Goal: Information Seeking & Learning: Find specific page/section

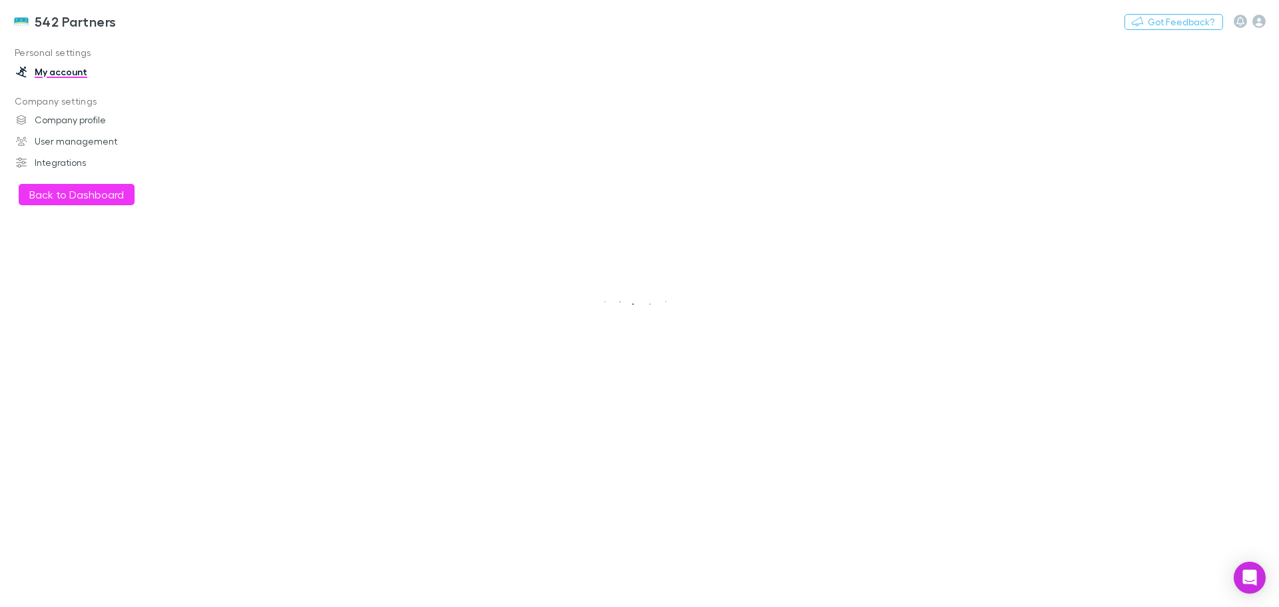
click at [82, 197] on button "Back to Dashboard" at bounding box center [77, 194] width 116 height 21
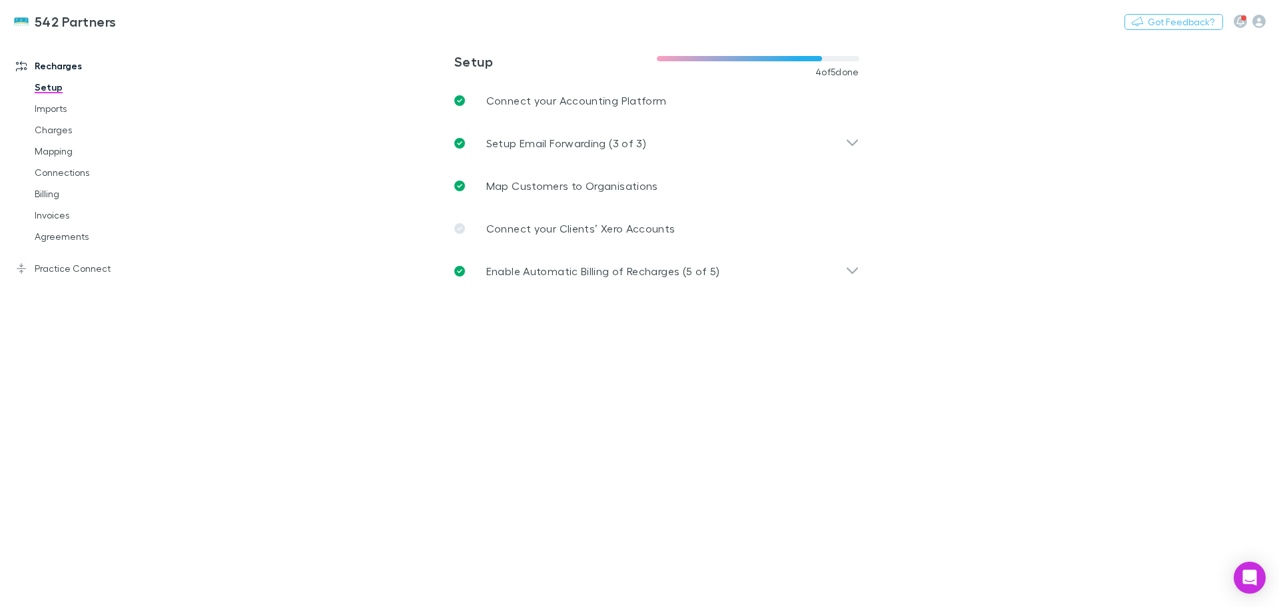
click at [57, 129] on link "Charges" at bounding box center [100, 129] width 159 height 21
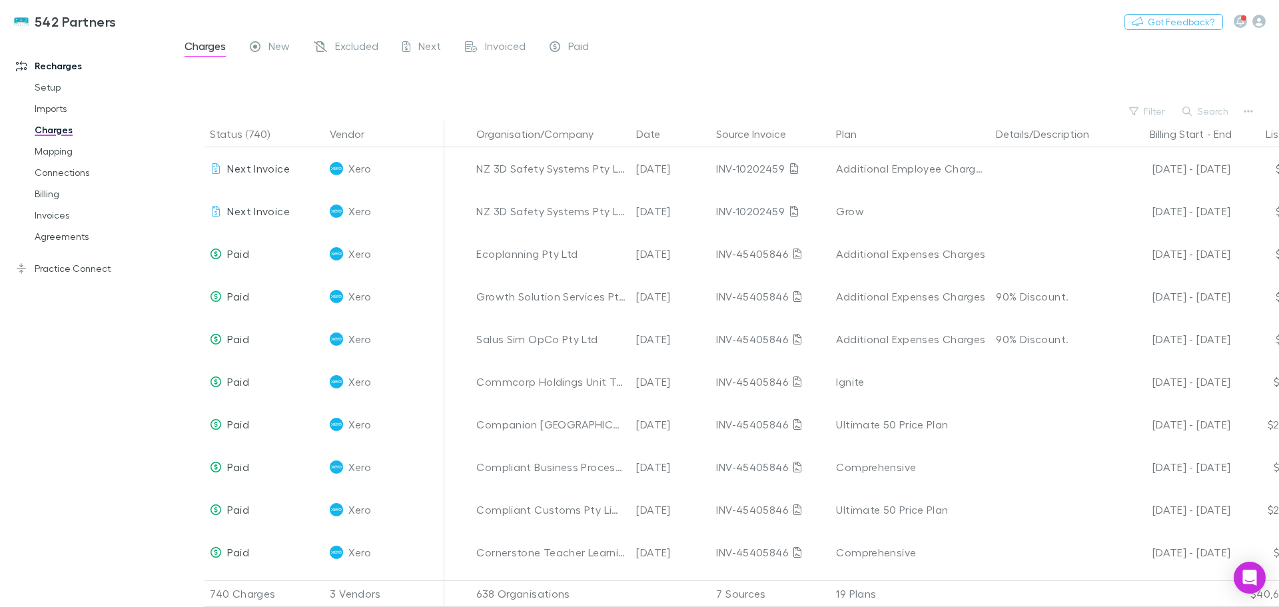
click at [1220, 107] on button "Search" at bounding box center [1206, 111] width 61 height 16
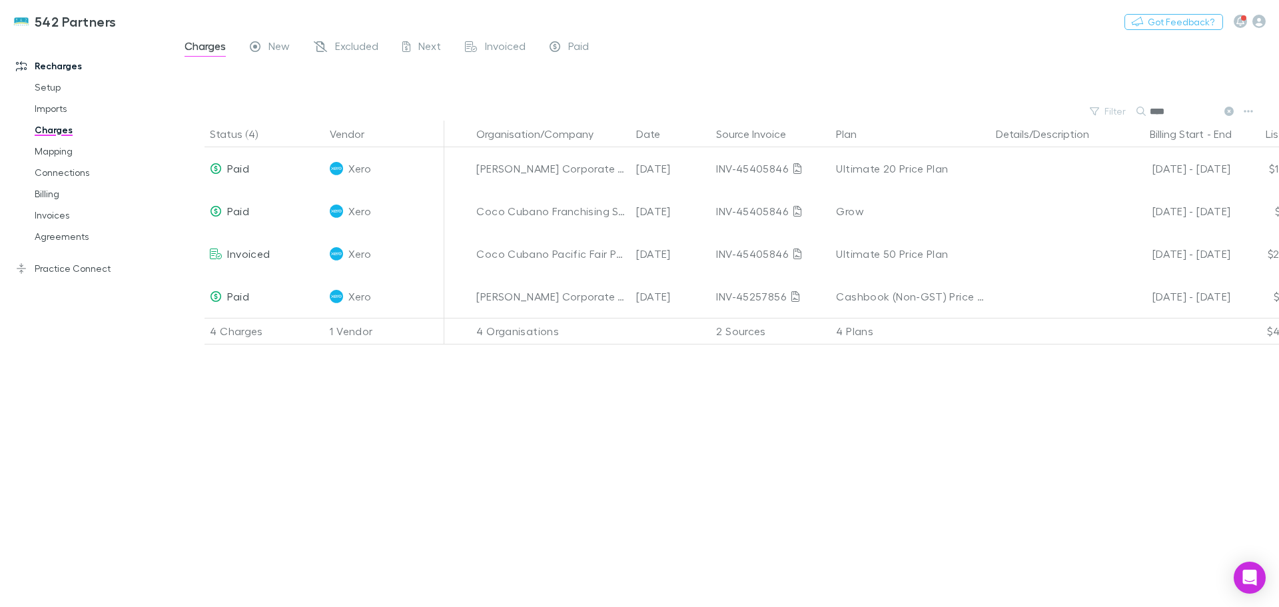
type input "****"
click at [43, 218] on link "Invoices" at bounding box center [100, 215] width 159 height 21
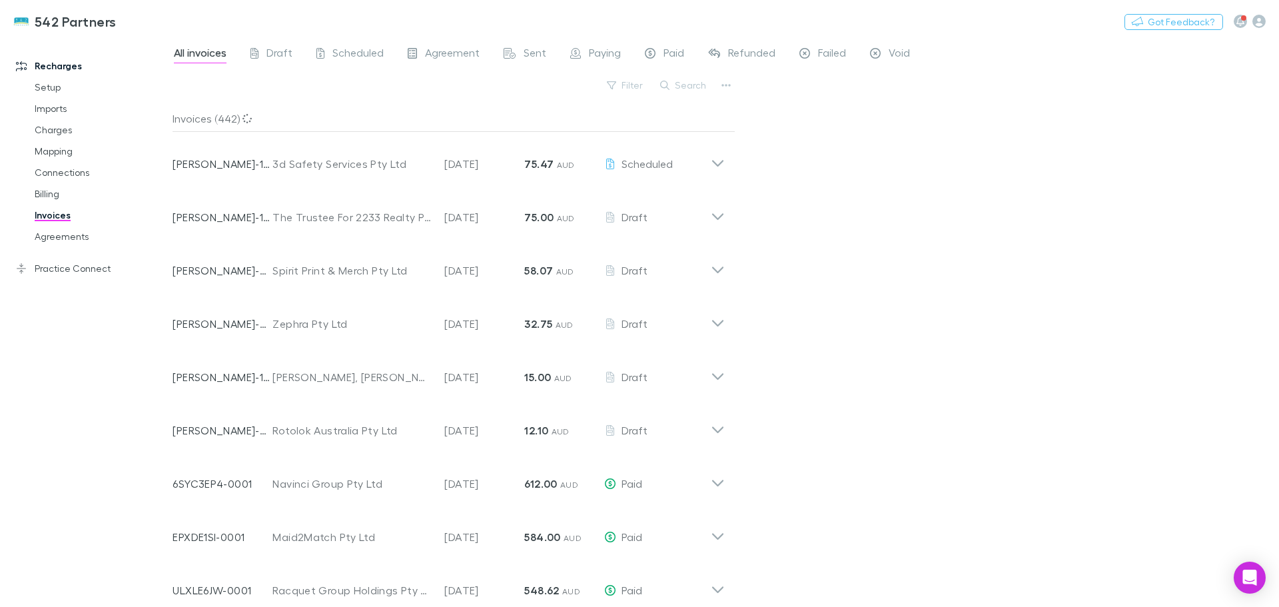
click at [687, 85] on button "Search" at bounding box center [684, 85] width 61 height 16
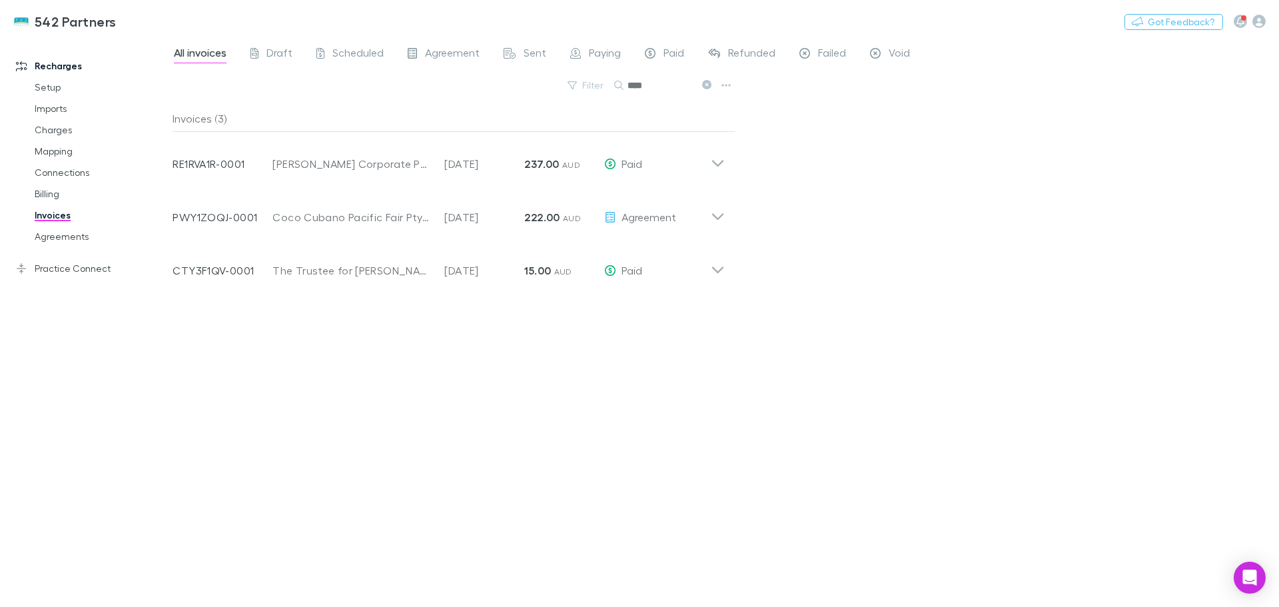
click at [715, 161] on icon at bounding box center [718, 158] width 14 height 27
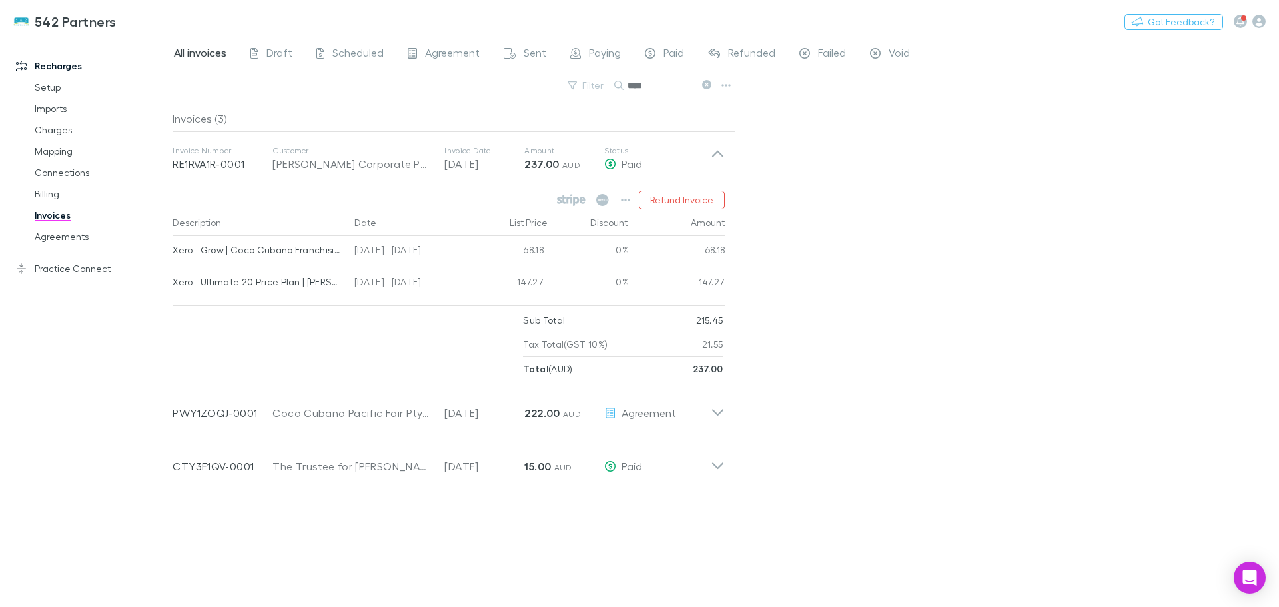
click at [715, 409] on icon at bounding box center [718, 407] width 14 height 27
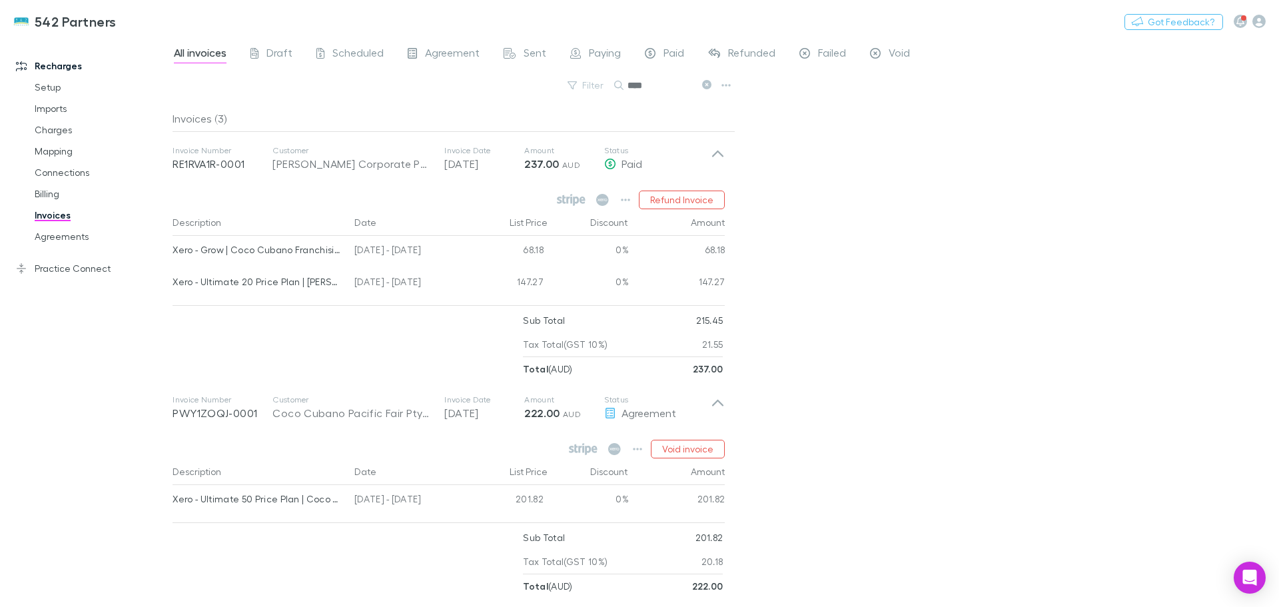
click at [718, 147] on icon at bounding box center [718, 158] width 14 height 27
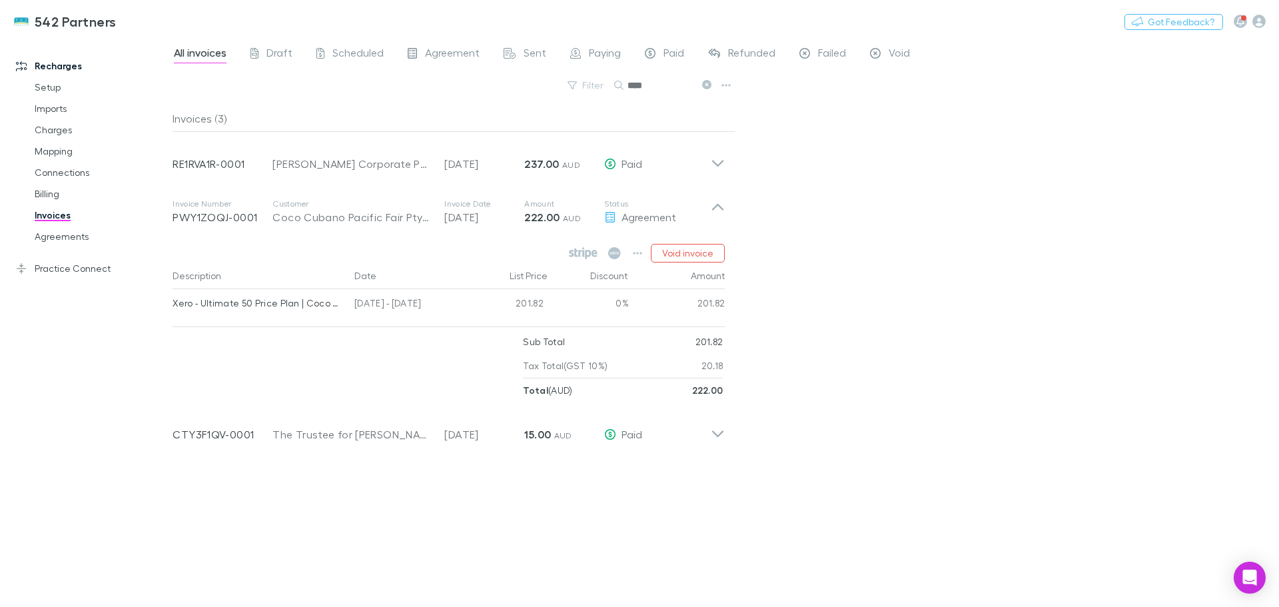
click at [717, 429] on icon at bounding box center [718, 429] width 14 height 27
click at [720, 201] on icon at bounding box center [718, 212] width 14 height 27
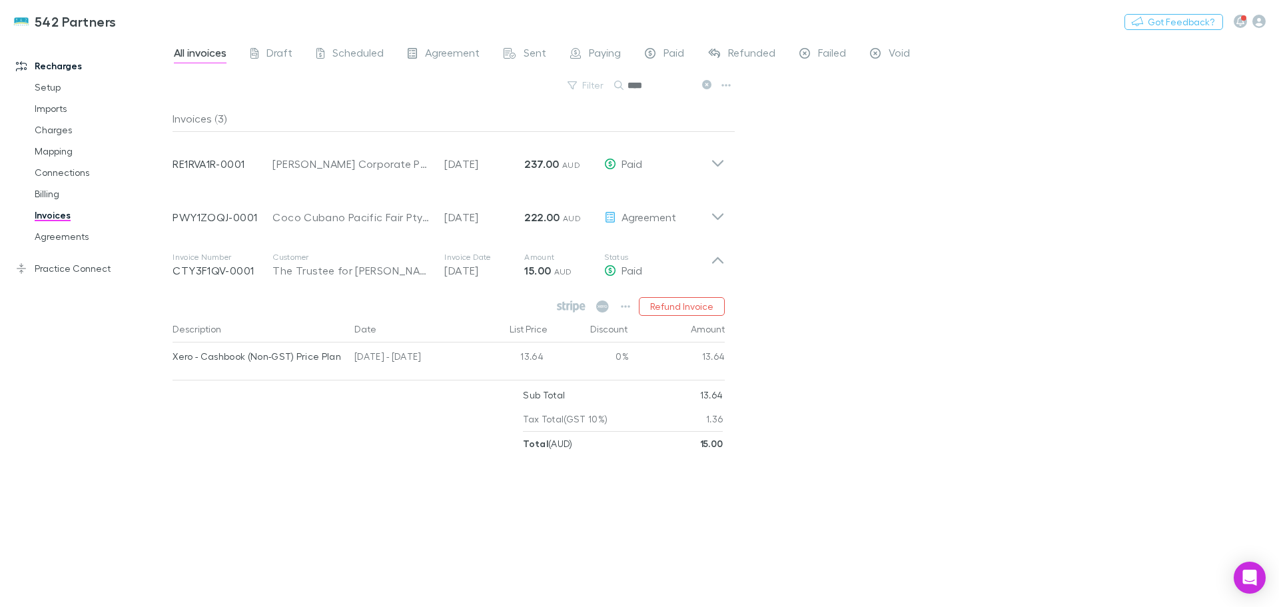
click at [721, 261] on icon at bounding box center [717, 260] width 11 height 7
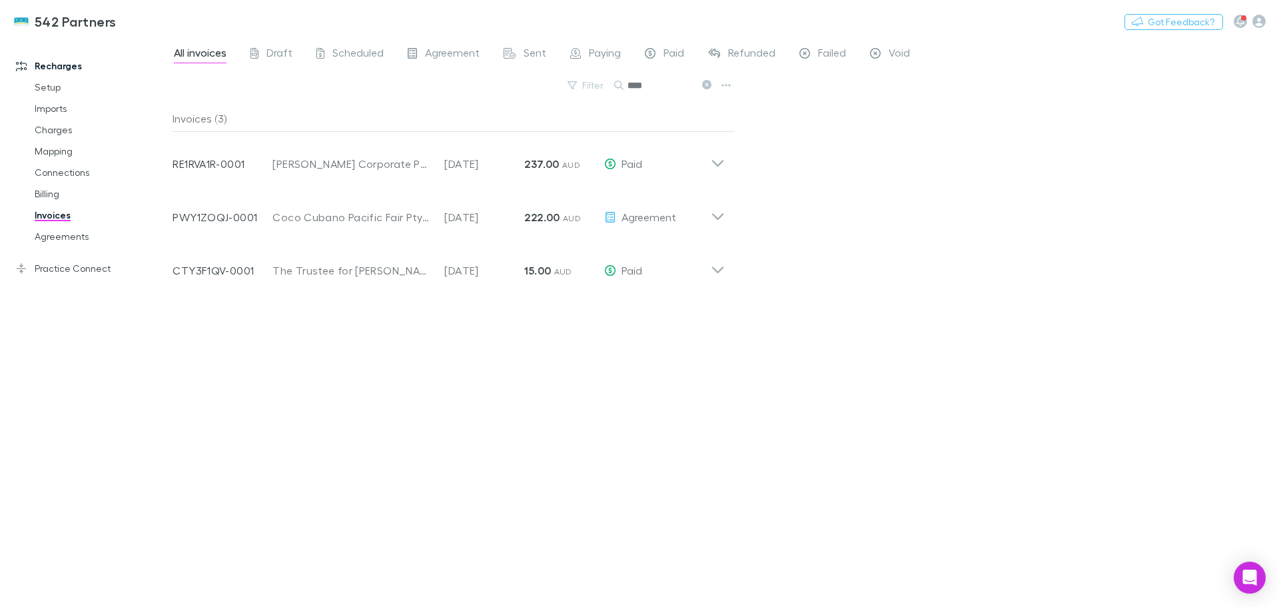
click at [709, 82] on icon at bounding box center [706, 84] width 9 height 9
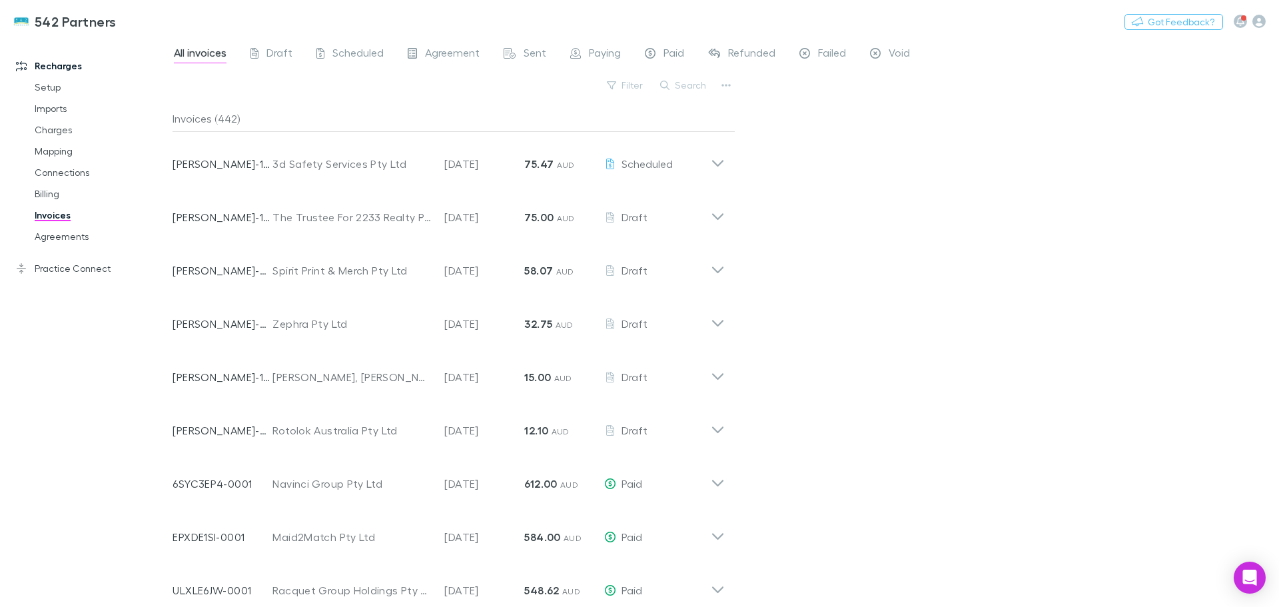
click at [622, 83] on button "Filter" at bounding box center [625, 85] width 51 height 16
click at [623, 83] on div at bounding box center [639, 303] width 1279 height 607
click at [687, 79] on button "Search" at bounding box center [684, 85] width 61 height 16
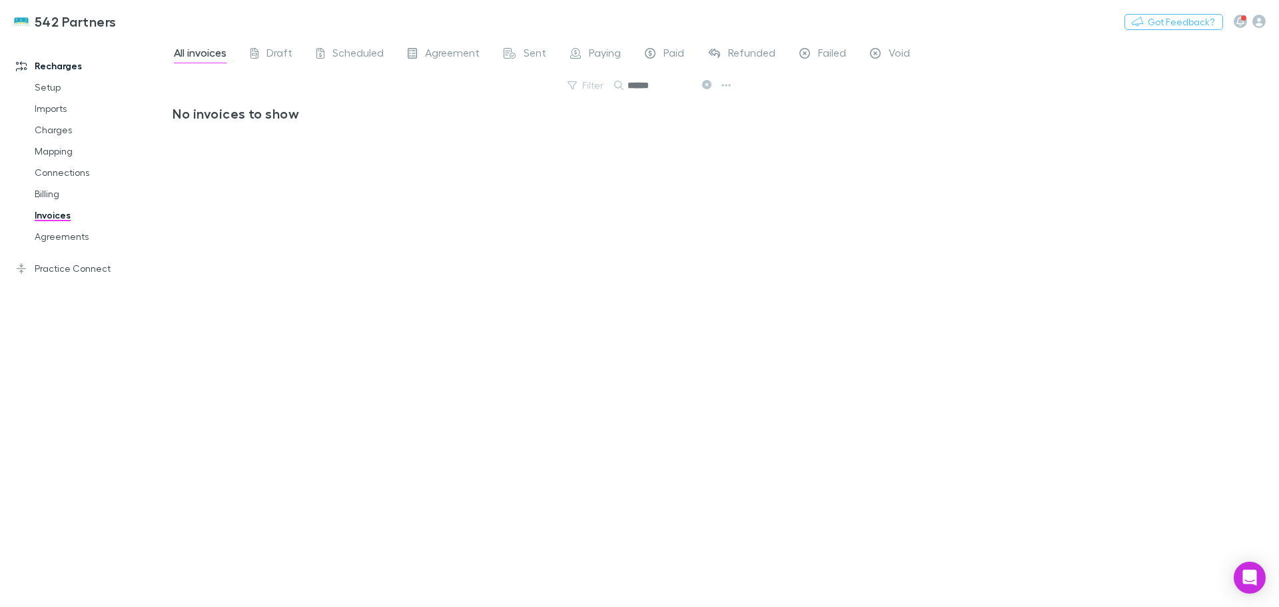
type input "******"
click at [51, 131] on link "Charges" at bounding box center [100, 129] width 159 height 21
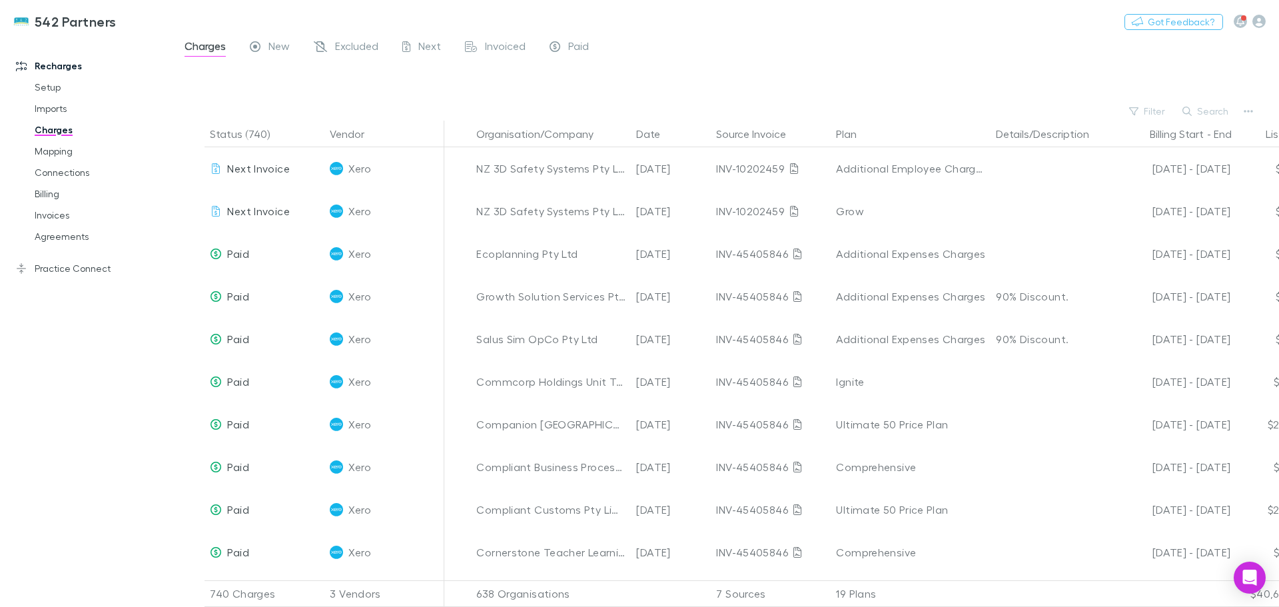
click at [53, 192] on link "Billing" at bounding box center [100, 193] width 159 height 21
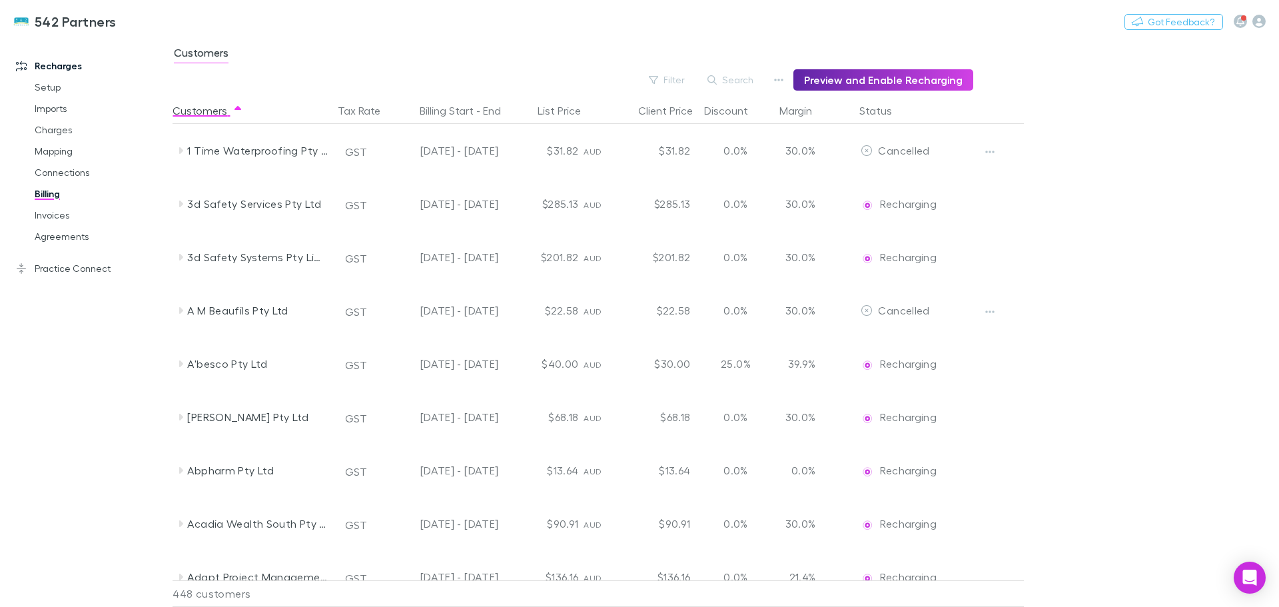
click at [729, 79] on button "Search" at bounding box center [731, 80] width 61 height 16
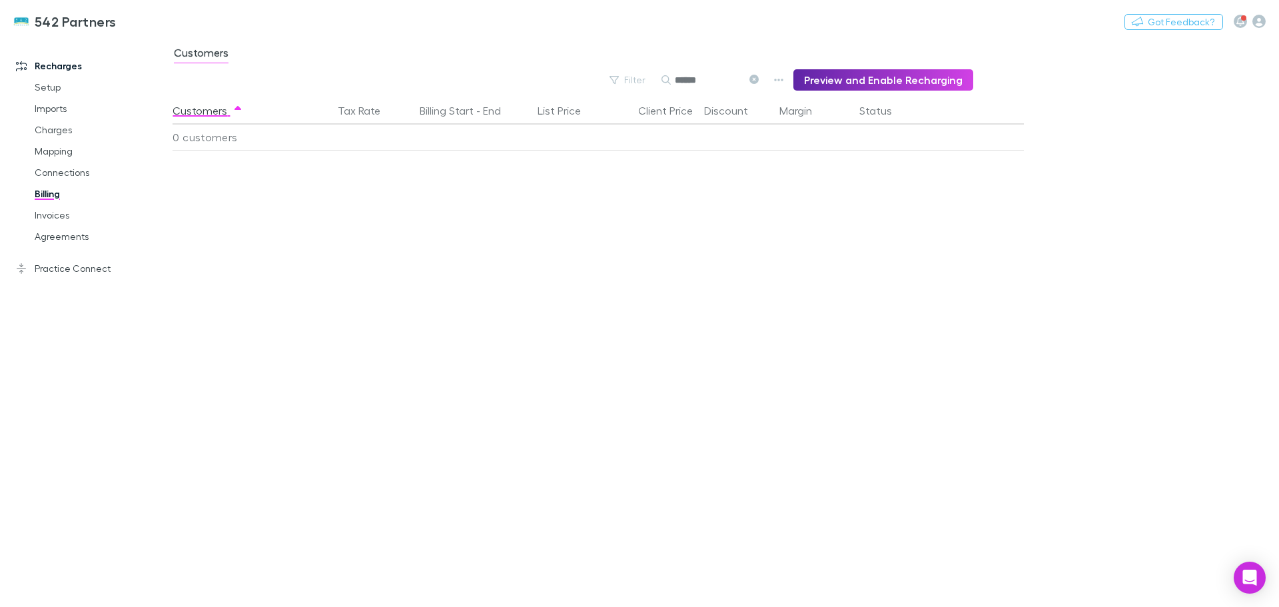
click at [759, 78] on icon at bounding box center [753, 79] width 9 height 9
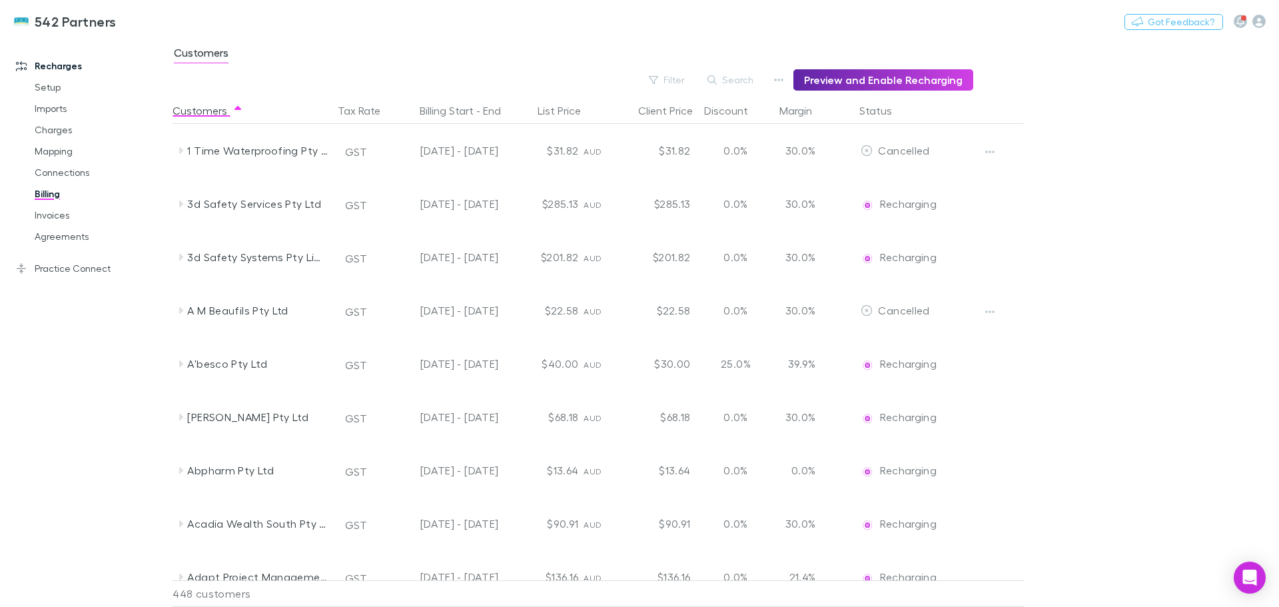
click at [728, 80] on button "Search" at bounding box center [731, 80] width 61 height 16
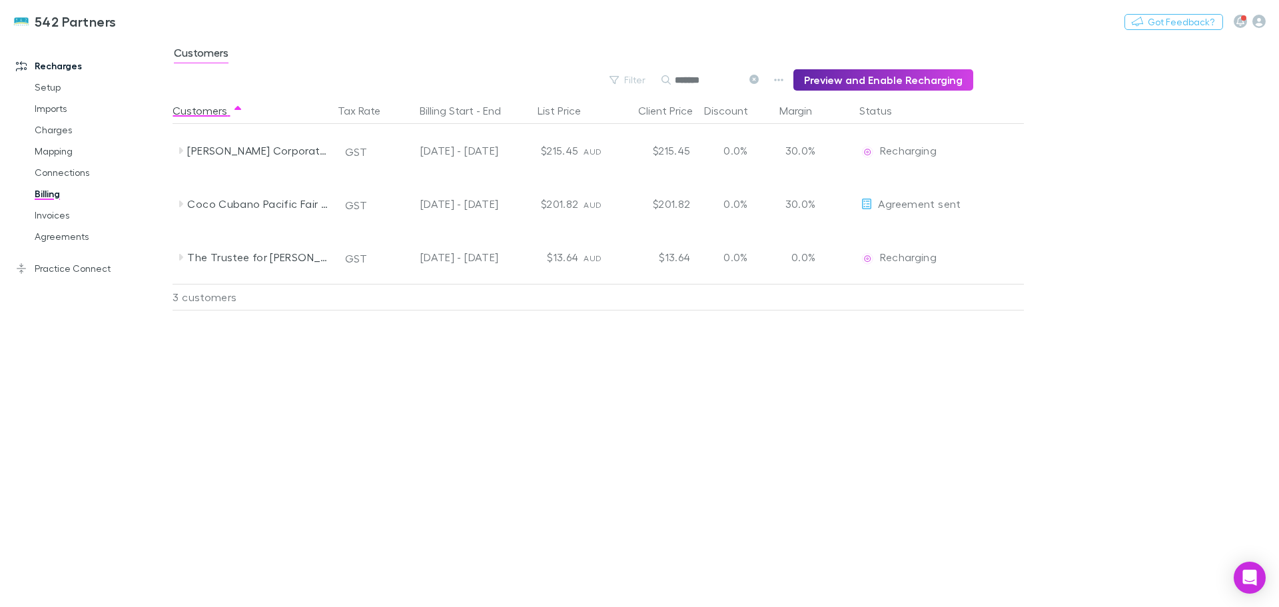
type input "*******"
click at [63, 270] on link "Practice Connect" at bounding box center [91, 268] width 177 height 21
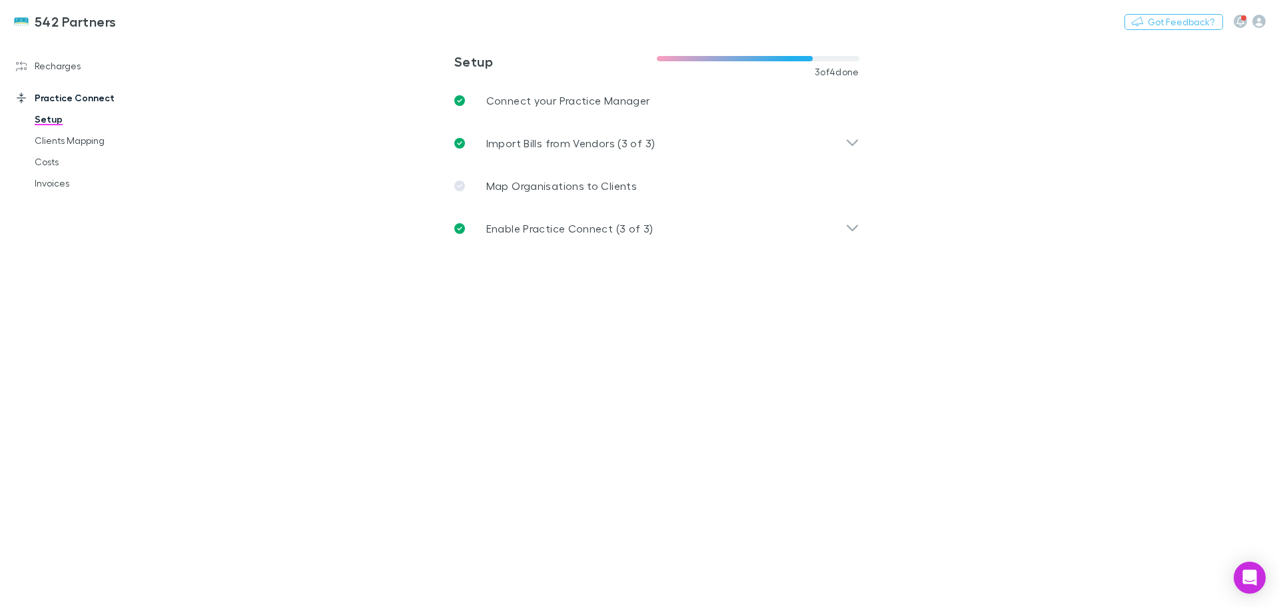
click at [43, 163] on link "Costs" at bounding box center [100, 161] width 159 height 21
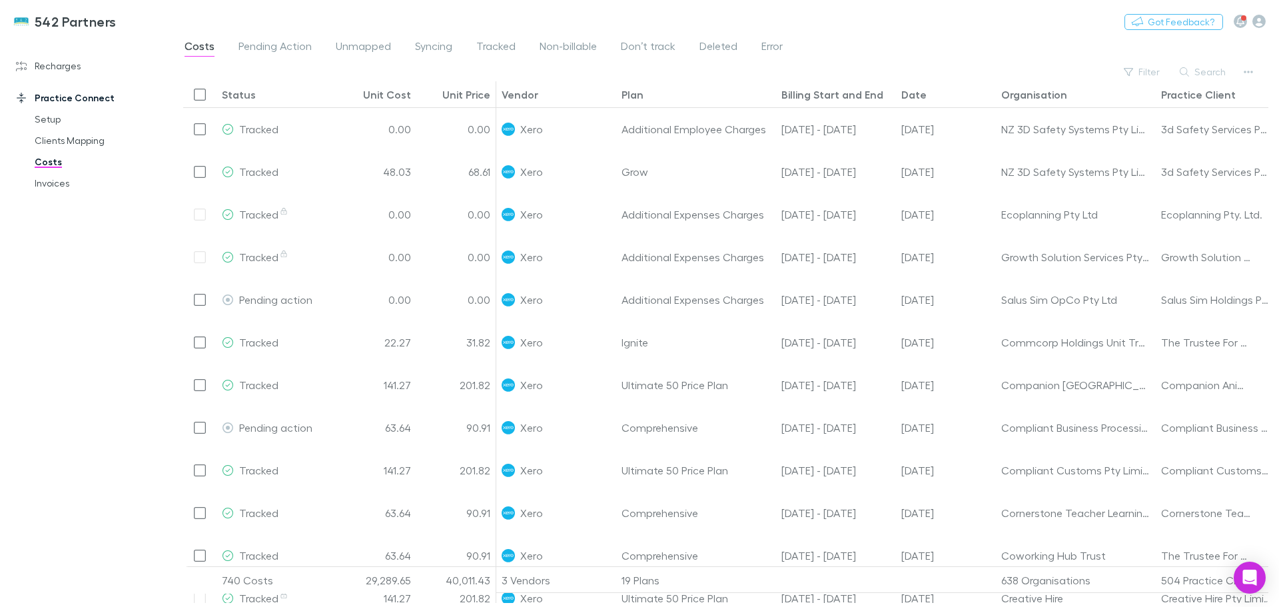
click at [1200, 76] on button "Search" at bounding box center [1203, 72] width 61 height 16
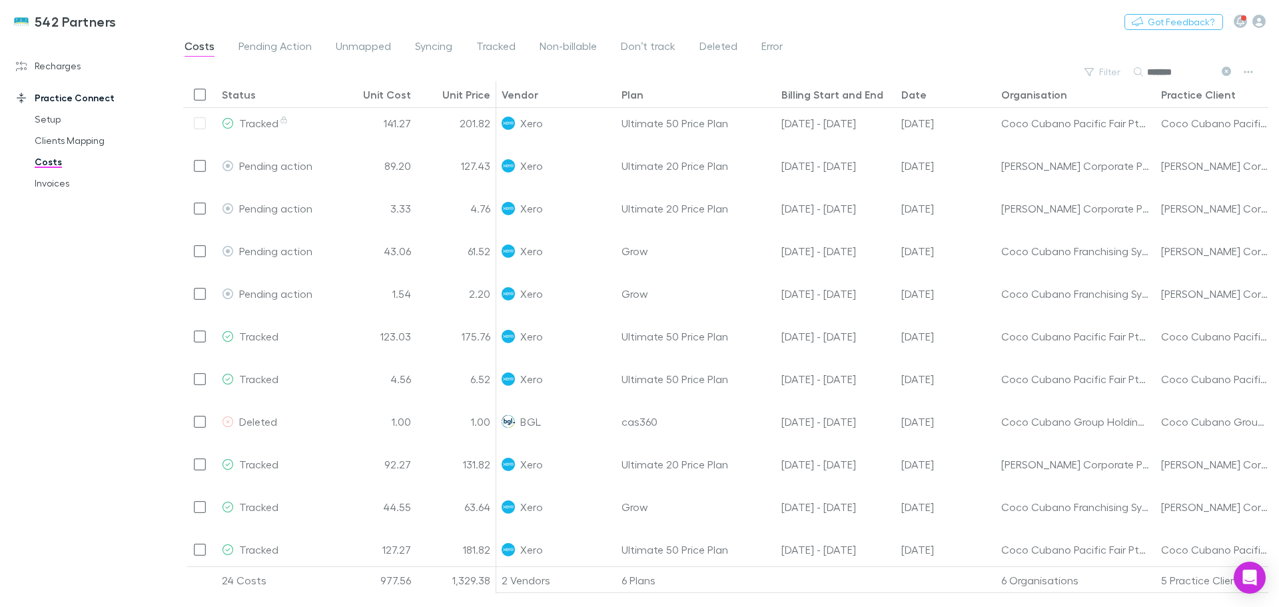
scroll to position [335, 0]
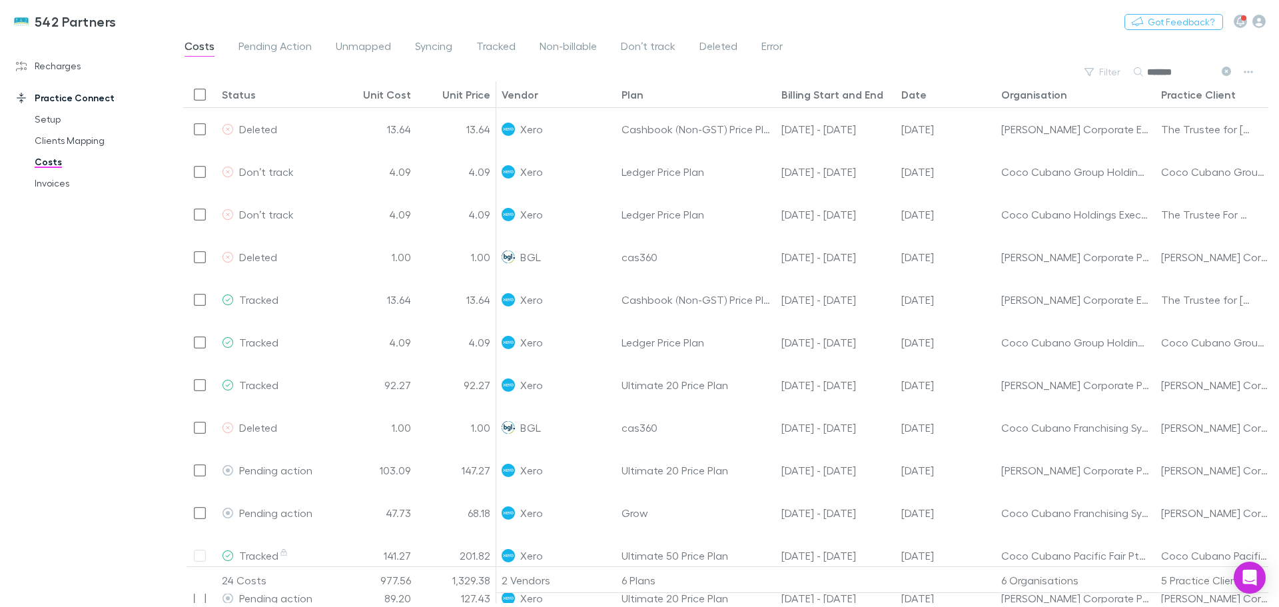
type input "*******"
click at [63, 64] on link "Recharges" at bounding box center [91, 65] width 177 height 21
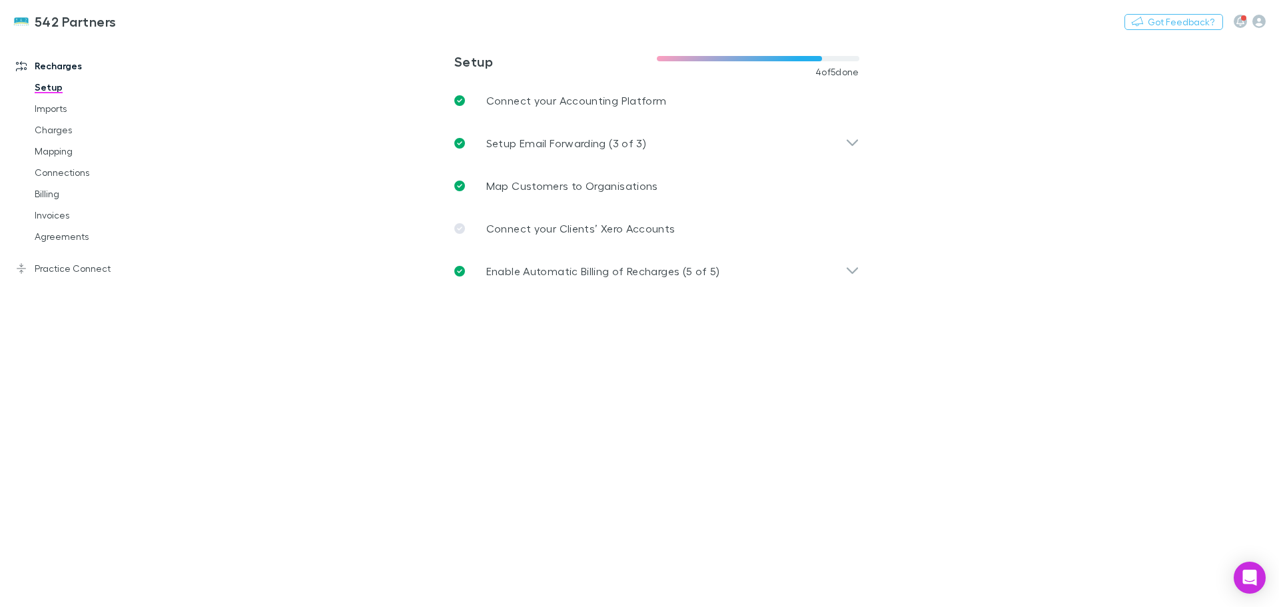
click at [49, 193] on link "Billing" at bounding box center [100, 193] width 159 height 21
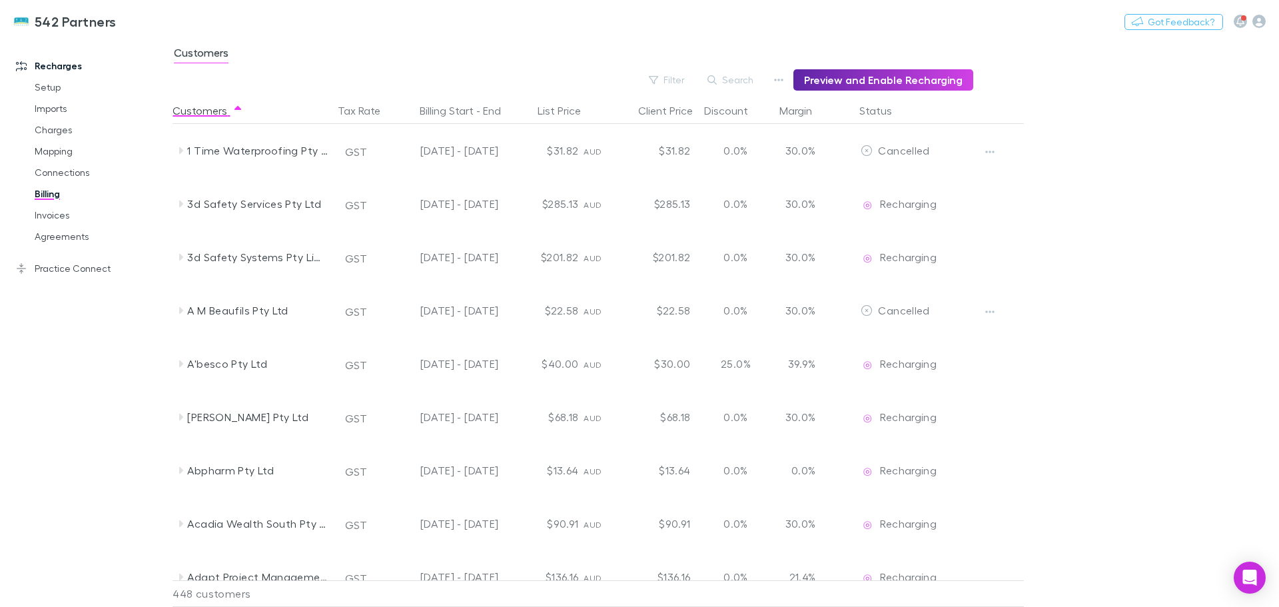
click at [749, 81] on button "Search" at bounding box center [731, 80] width 61 height 16
type input "***"
drag, startPoint x: 757, startPoint y: 77, endPoint x: 702, endPoint y: 80, distance: 55.4
click at [757, 77] on icon at bounding box center [753, 79] width 9 height 9
click at [736, 73] on button "Search" at bounding box center [731, 80] width 61 height 16
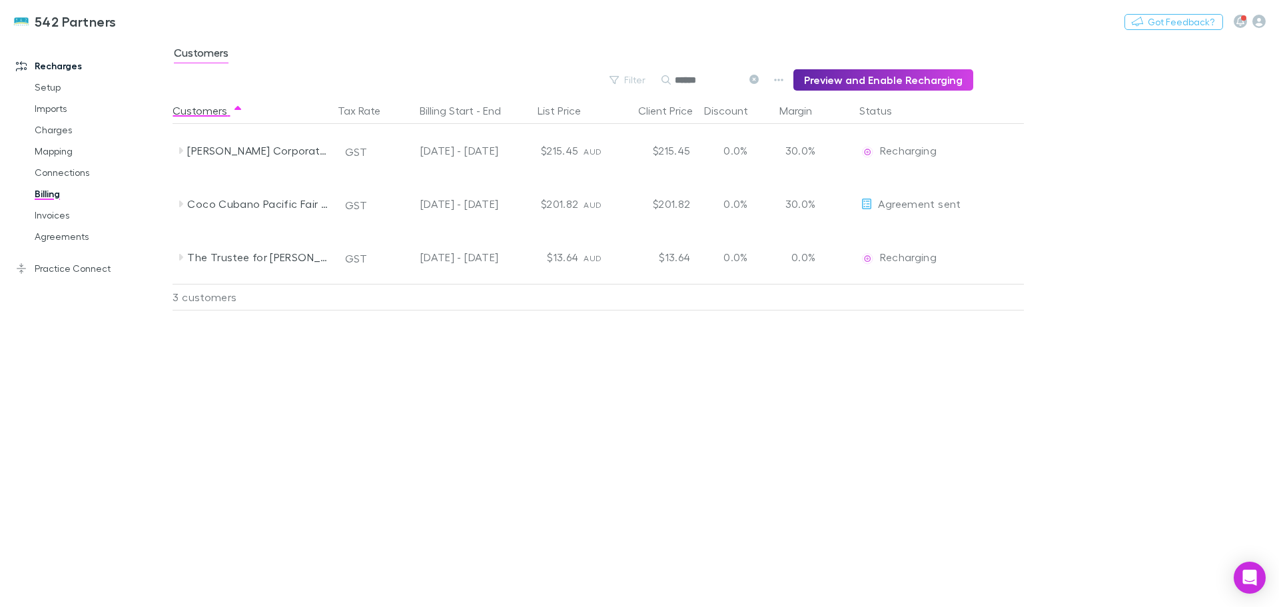
type input "******"
click at [181, 203] on icon at bounding box center [181, 204] width 4 height 7
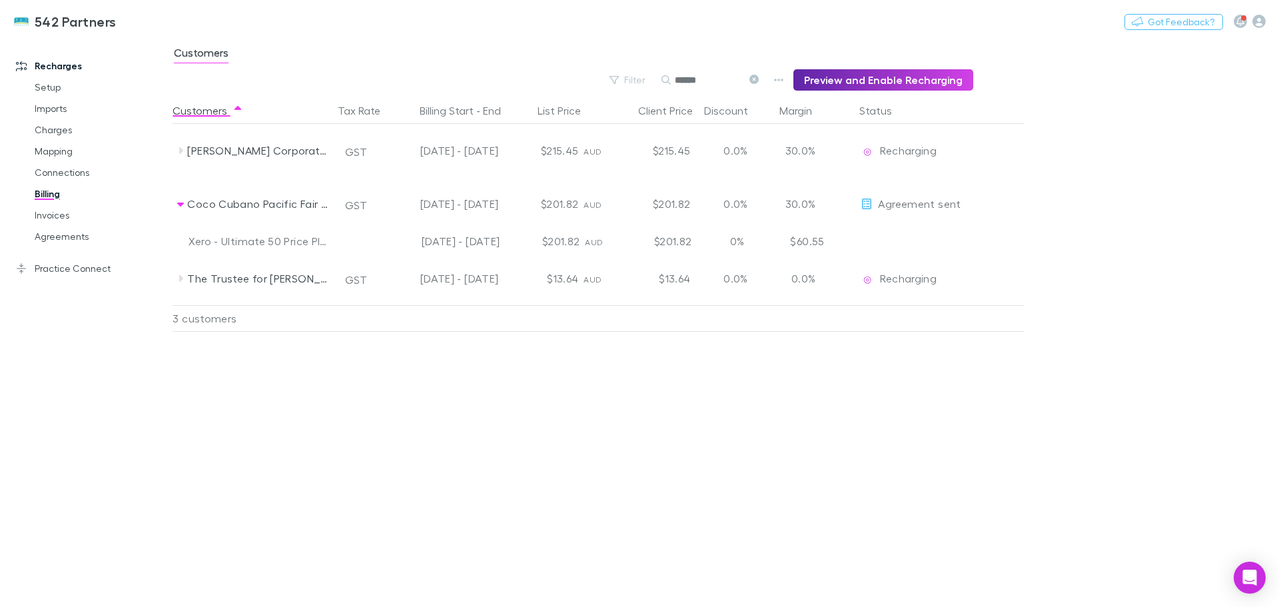
click at [181, 203] on icon at bounding box center [180, 205] width 7 height 4
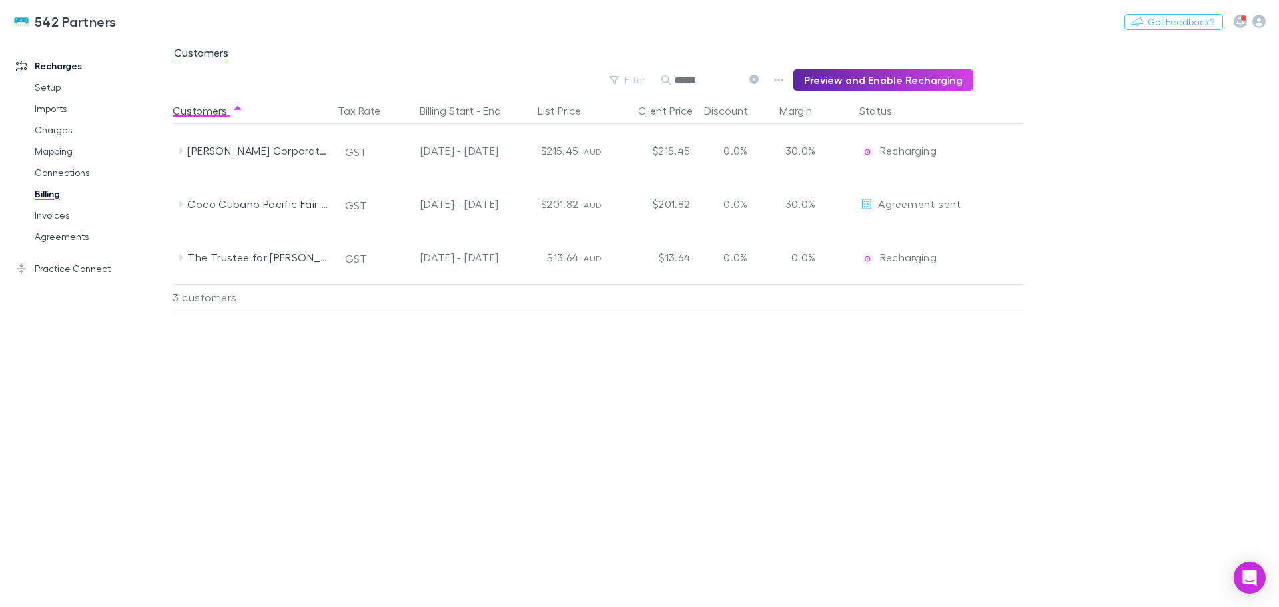
click at [69, 235] on link "Agreements" at bounding box center [100, 236] width 159 height 21
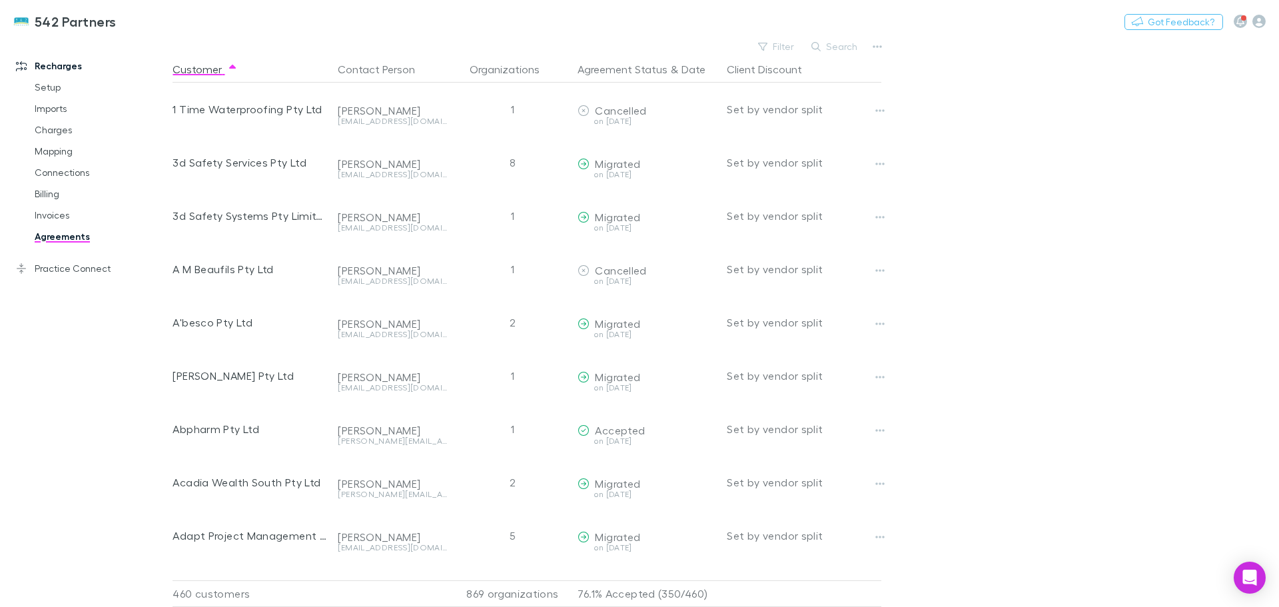
click at [841, 45] on button "Search" at bounding box center [835, 47] width 61 height 16
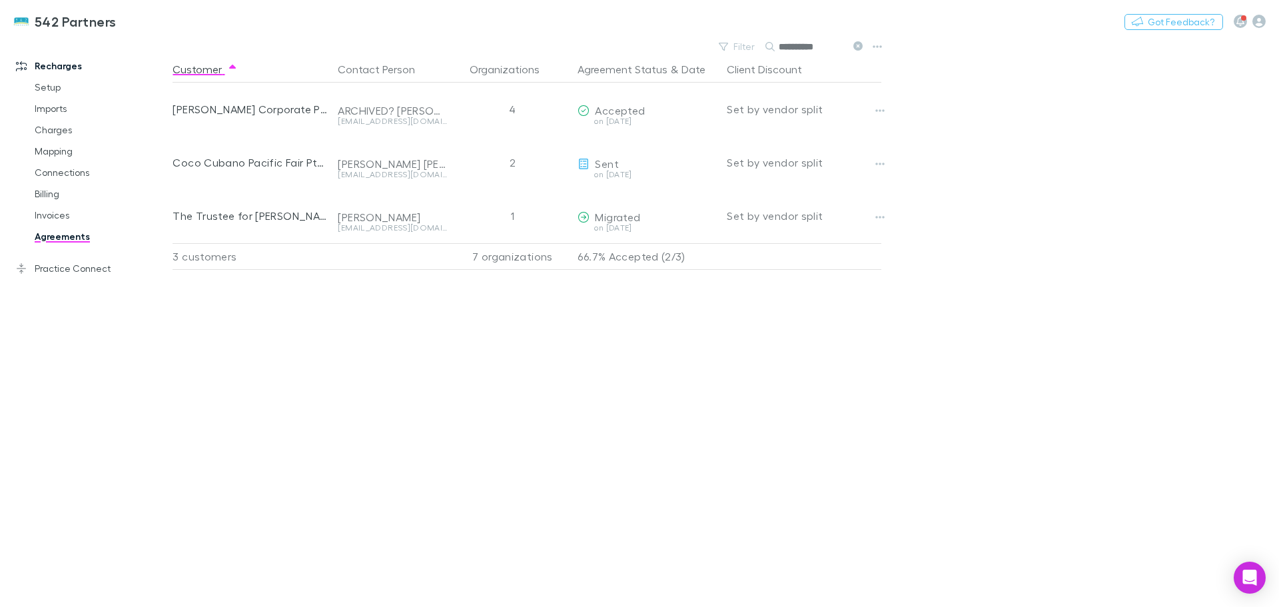
type input "**********"
